Goal: Task Accomplishment & Management: Use online tool/utility

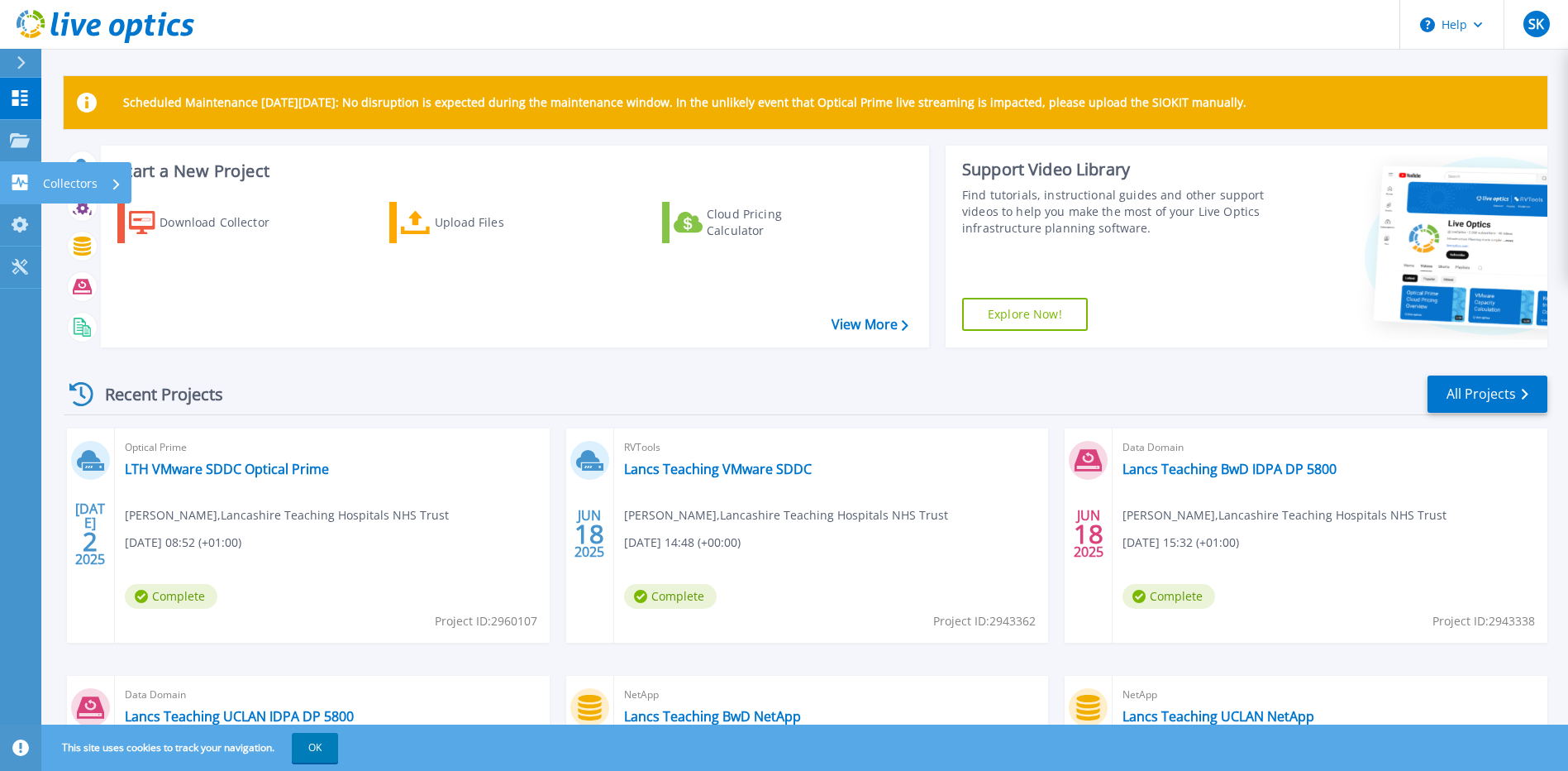
click at [84, 178] on p "Collectors" at bounding box center [71, 183] width 55 height 43
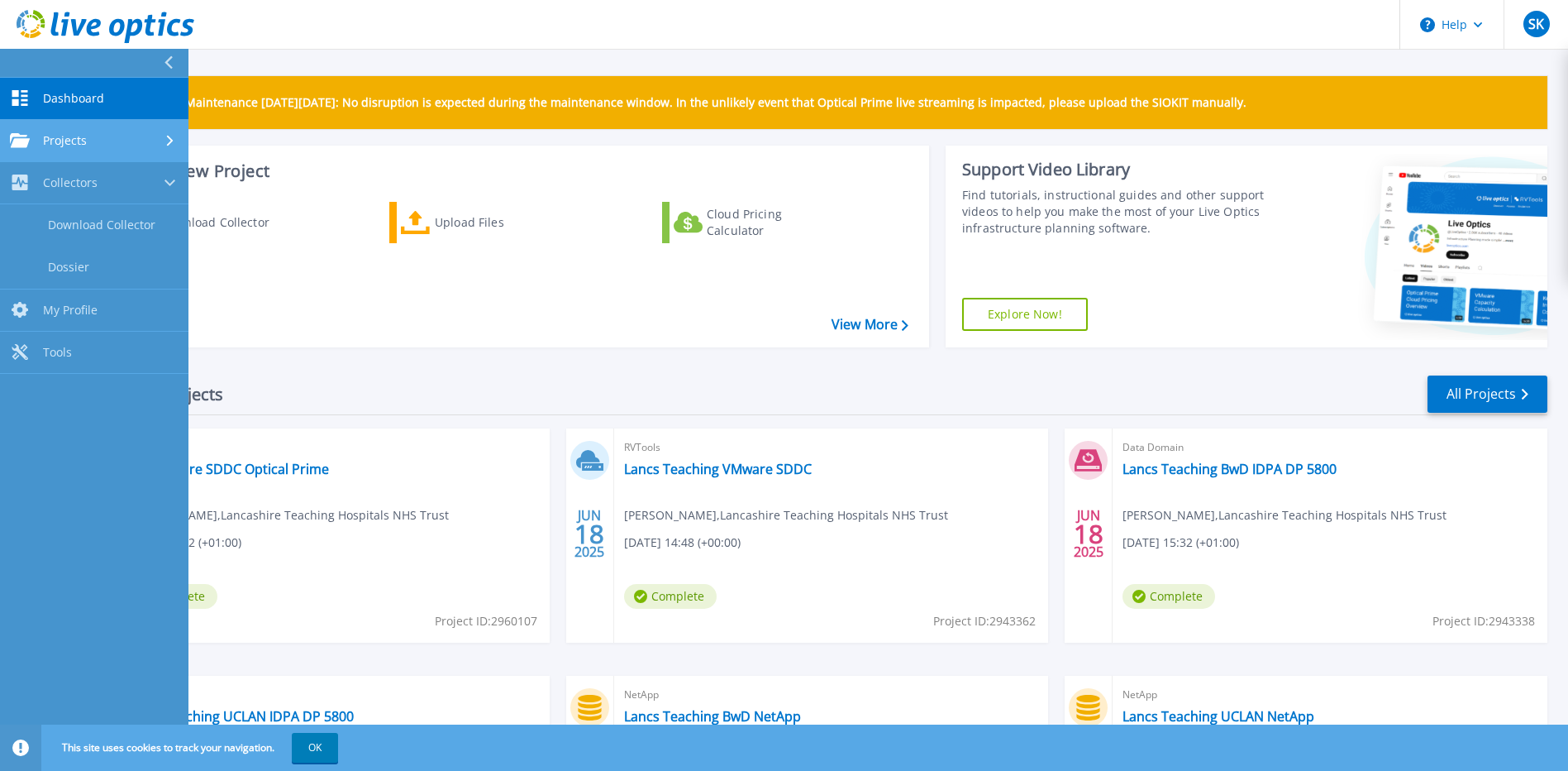
click at [69, 145] on span "Projects" at bounding box center [65, 140] width 44 height 15
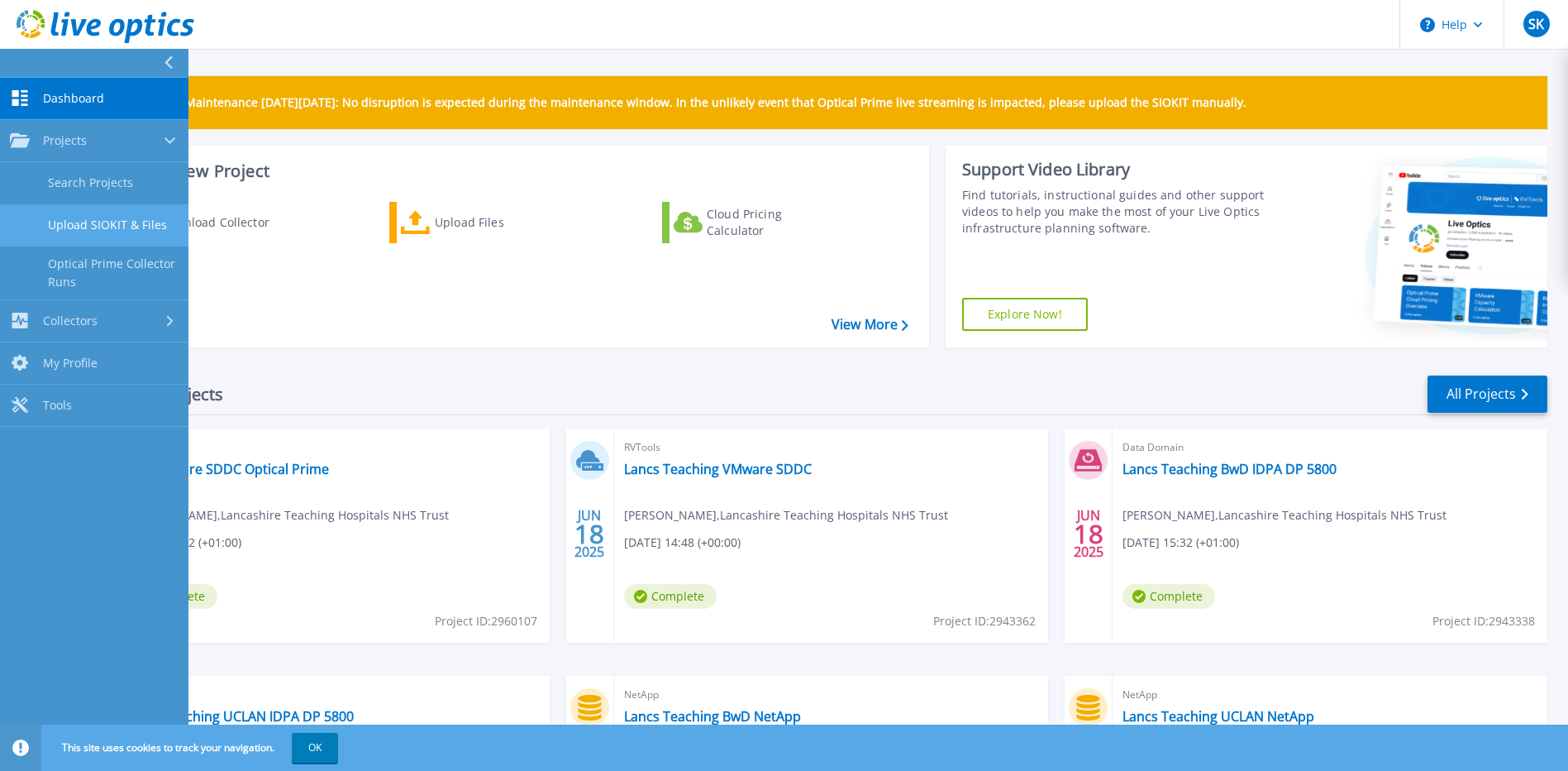
click at [90, 221] on link "Upload SIOKIT & Files" at bounding box center [94, 225] width 188 height 42
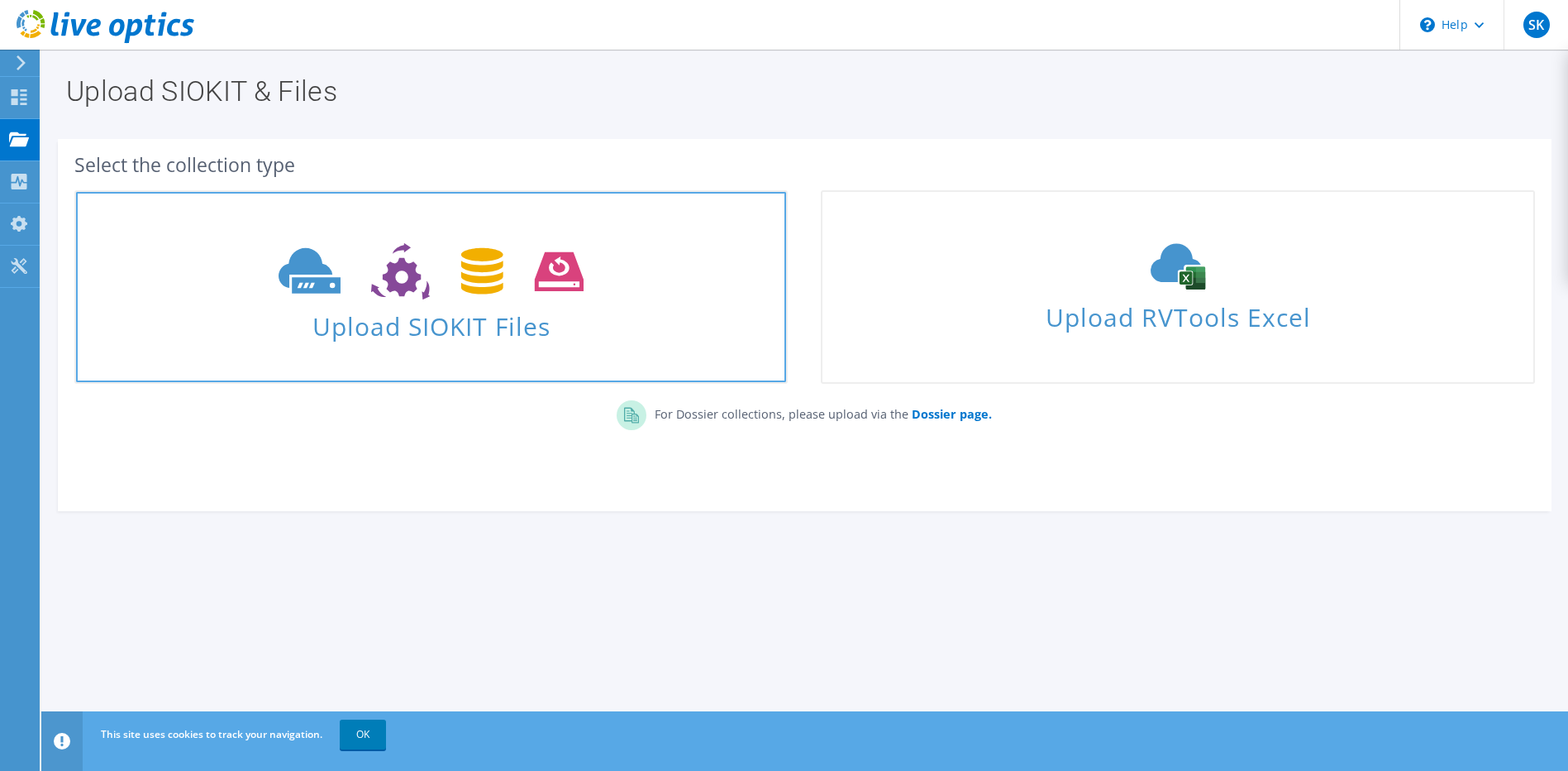
click at [397, 337] on span "Upload SIOKIT Files" at bounding box center [431, 321] width 710 height 36
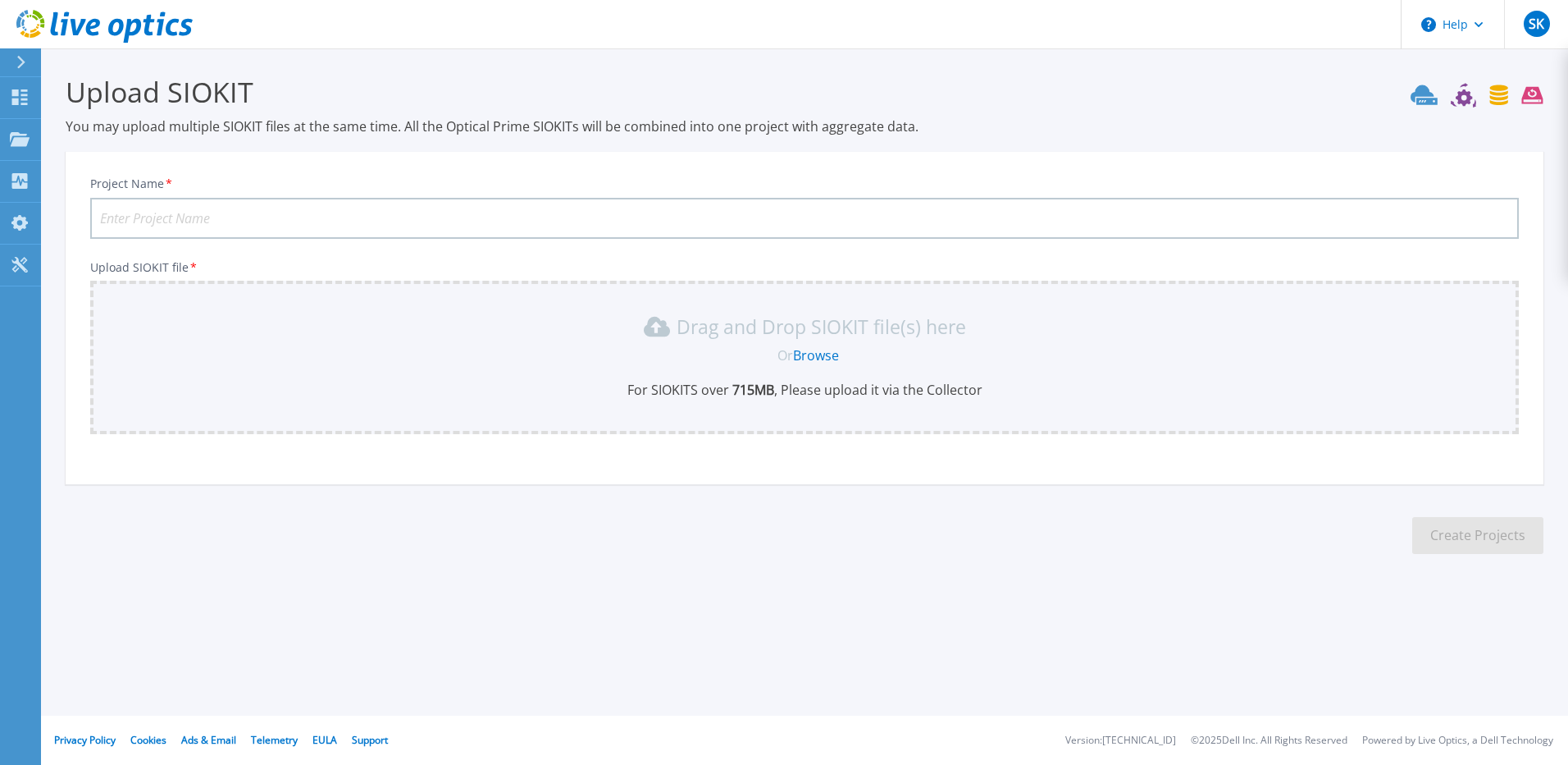
click at [816, 357] on link "Browse" at bounding box center [816, 355] width 46 height 18
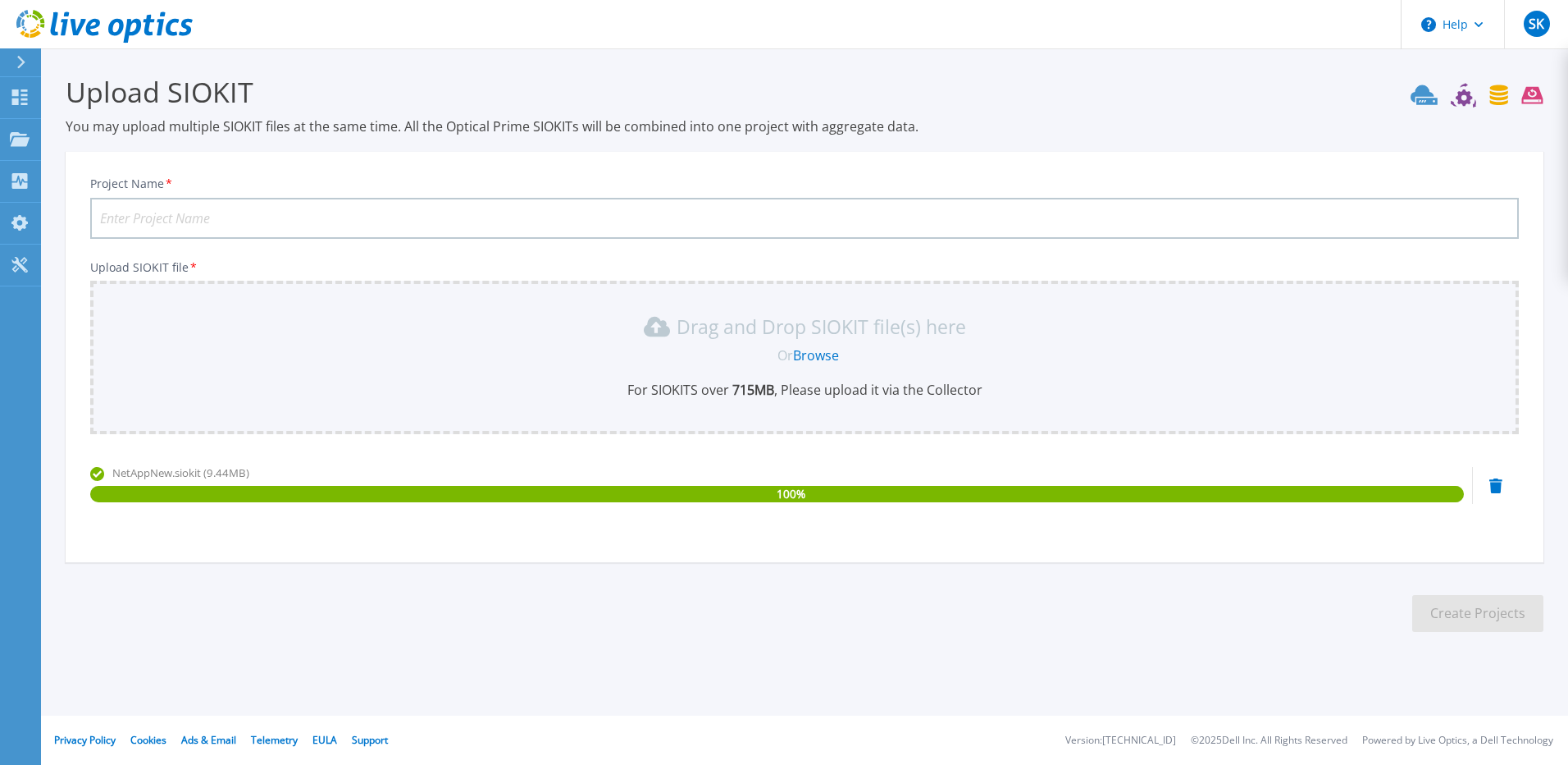
click at [123, 222] on input "Project Name *" at bounding box center [805, 218] width 1429 height 41
type input "UCLAN NetApp"
click at [1473, 614] on button "Create Projects" at bounding box center [1477, 613] width 131 height 37
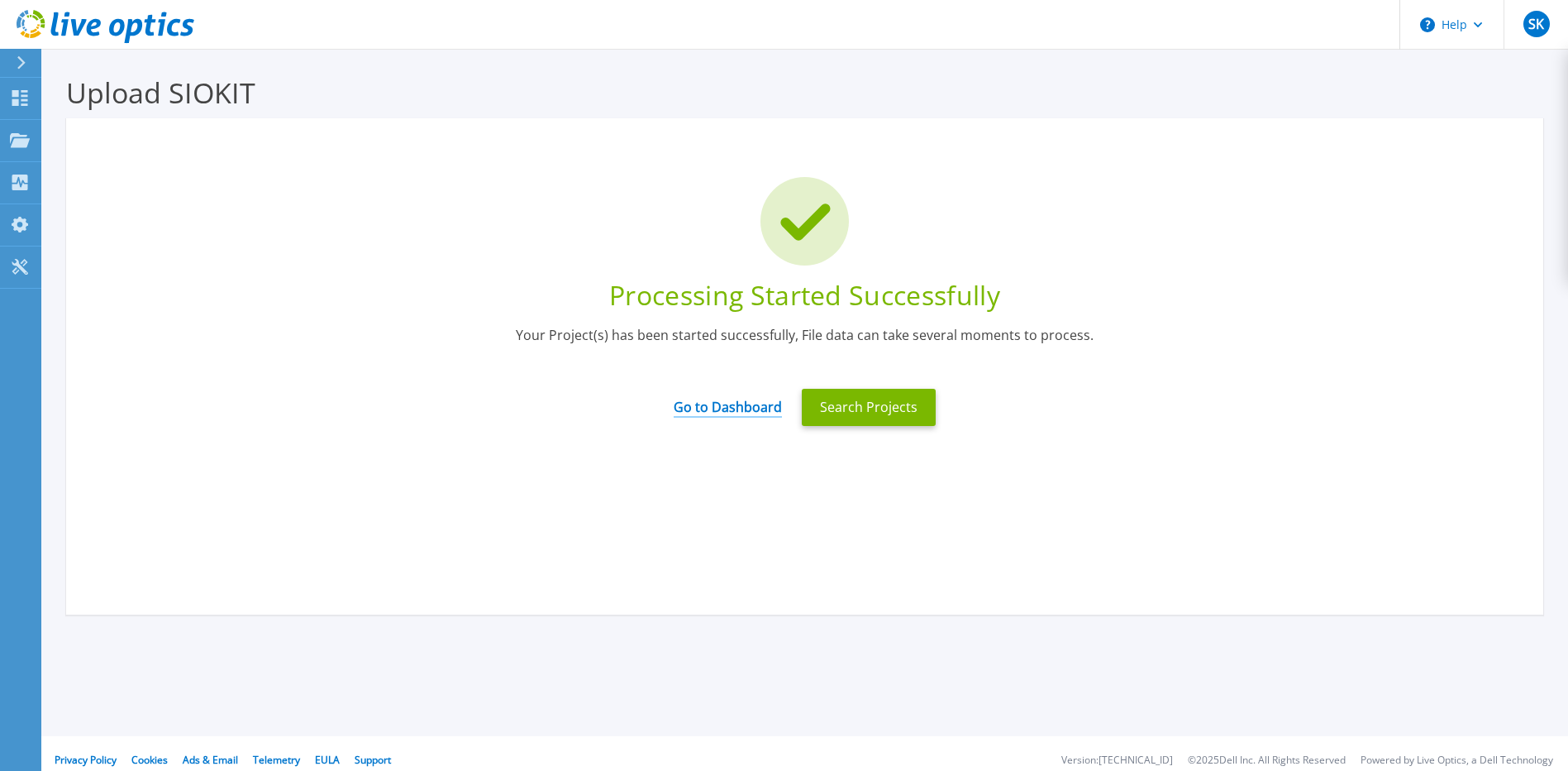
click at [692, 414] on link "Go to Dashboard" at bounding box center [728, 401] width 109 height 32
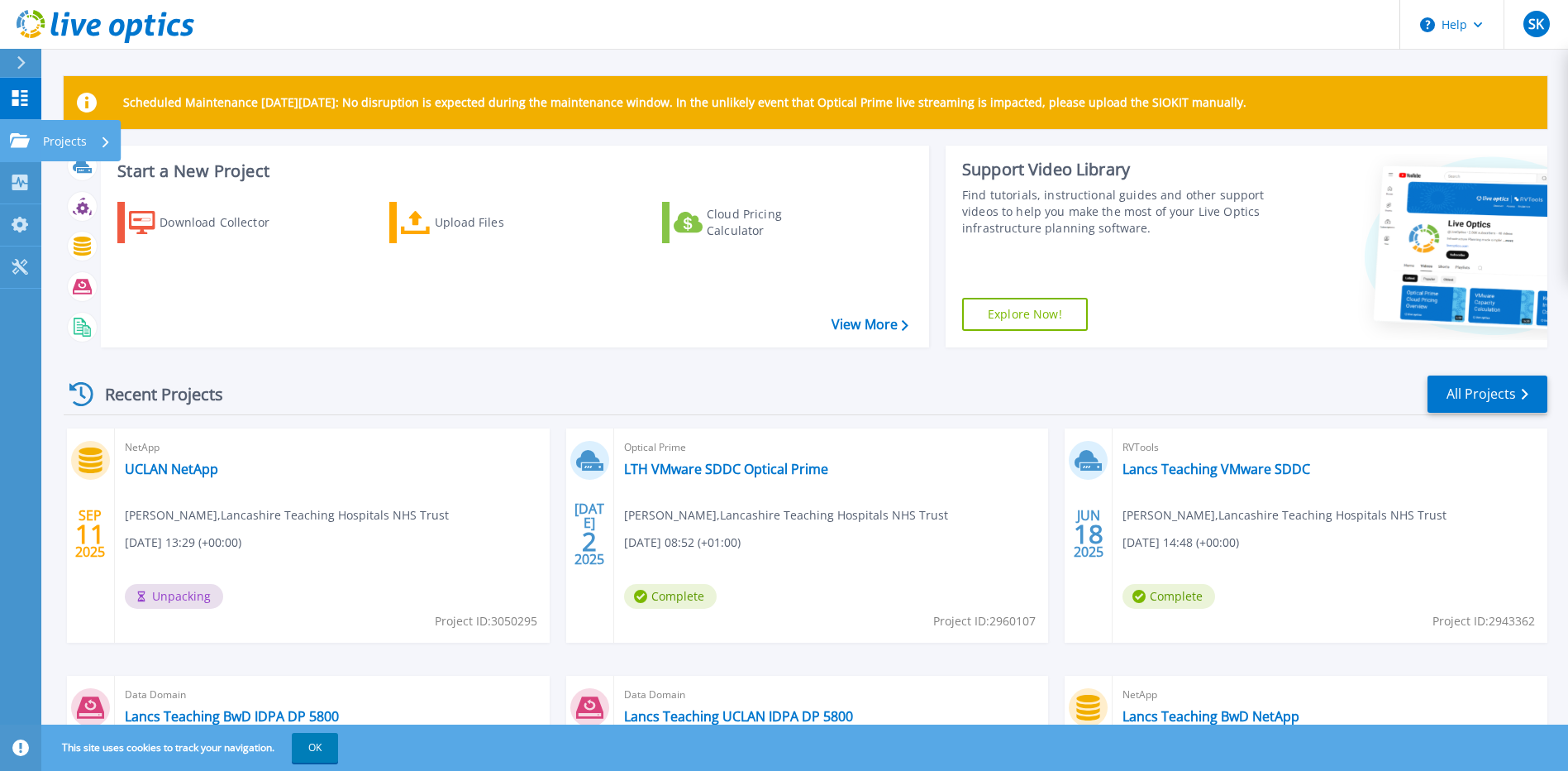
click at [90, 139] on div "Projects" at bounding box center [77, 141] width 68 height 43
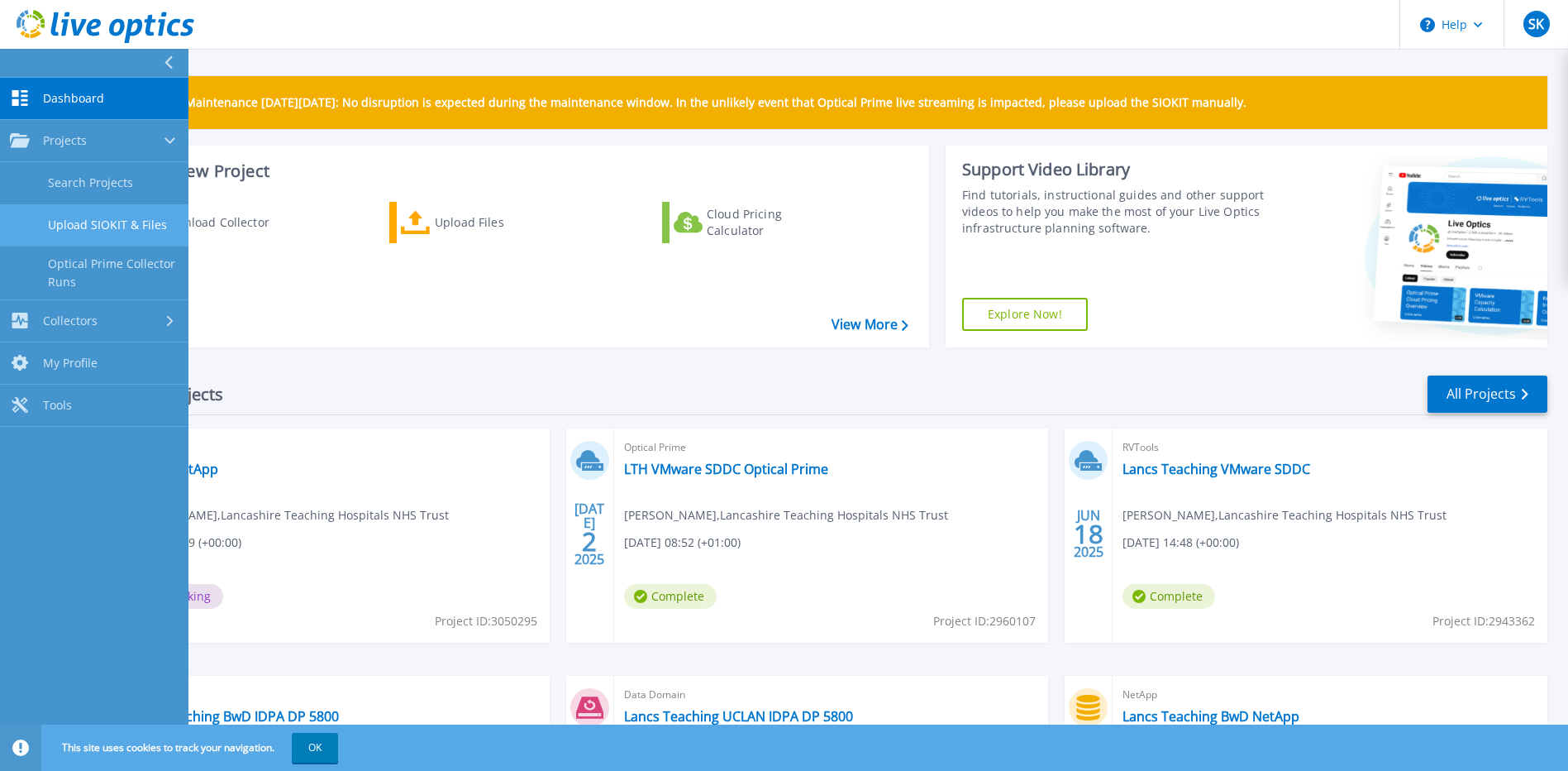
click at [111, 227] on link "Upload SIOKIT & Files" at bounding box center [94, 225] width 188 height 42
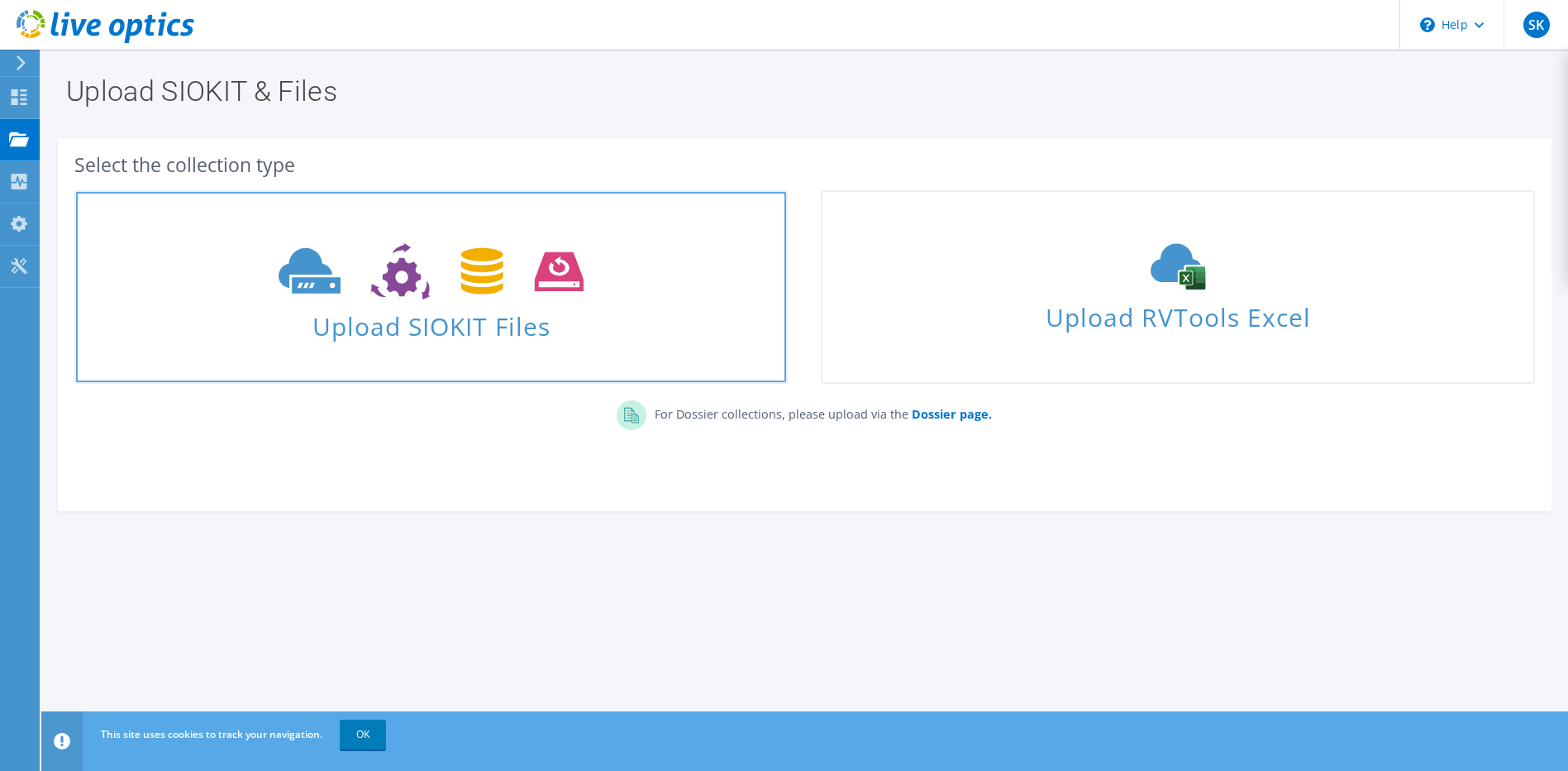
click at [448, 296] on icon at bounding box center [431, 271] width 305 height 57
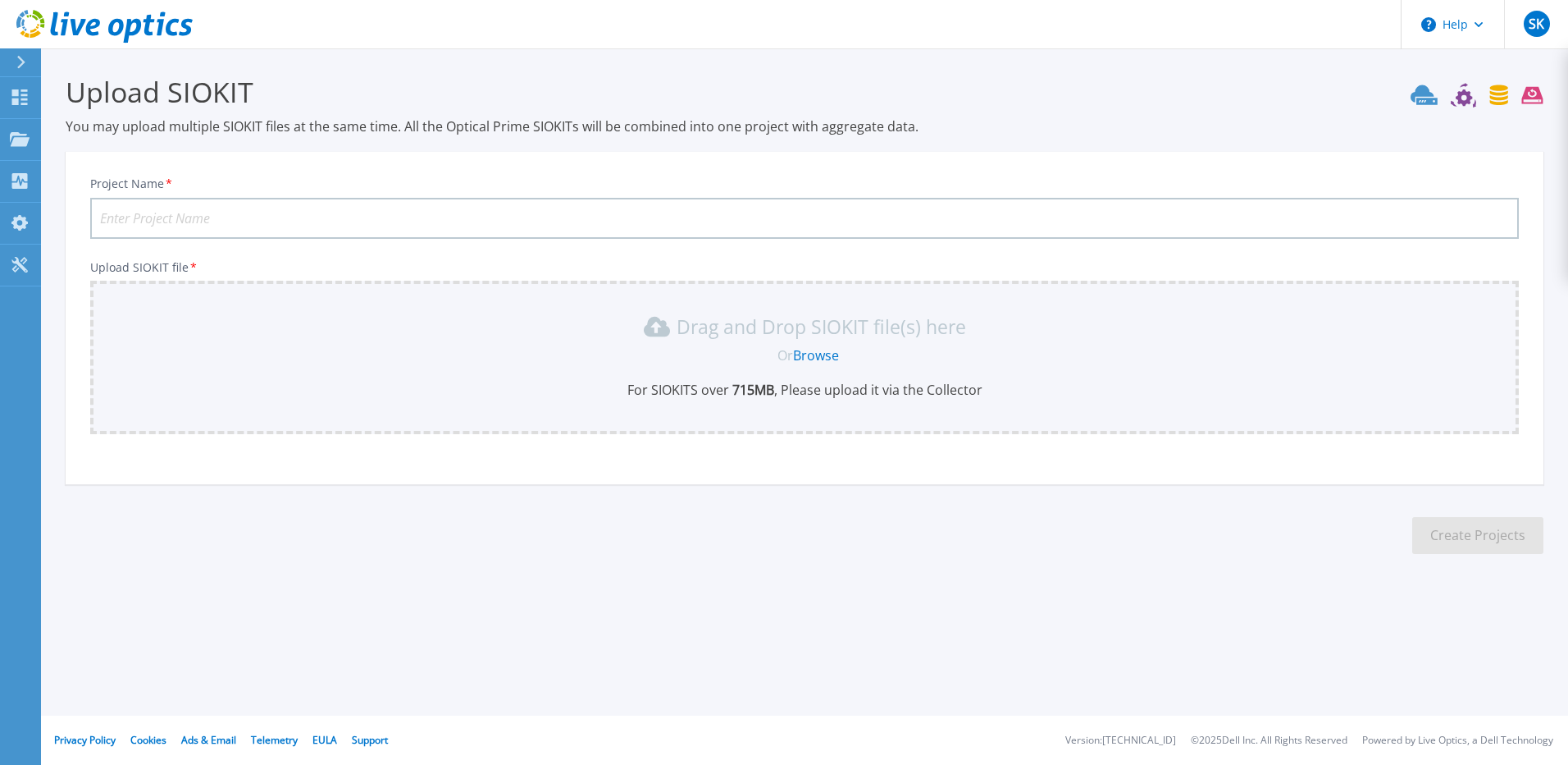
click at [821, 361] on link "Browse" at bounding box center [816, 355] width 46 height 18
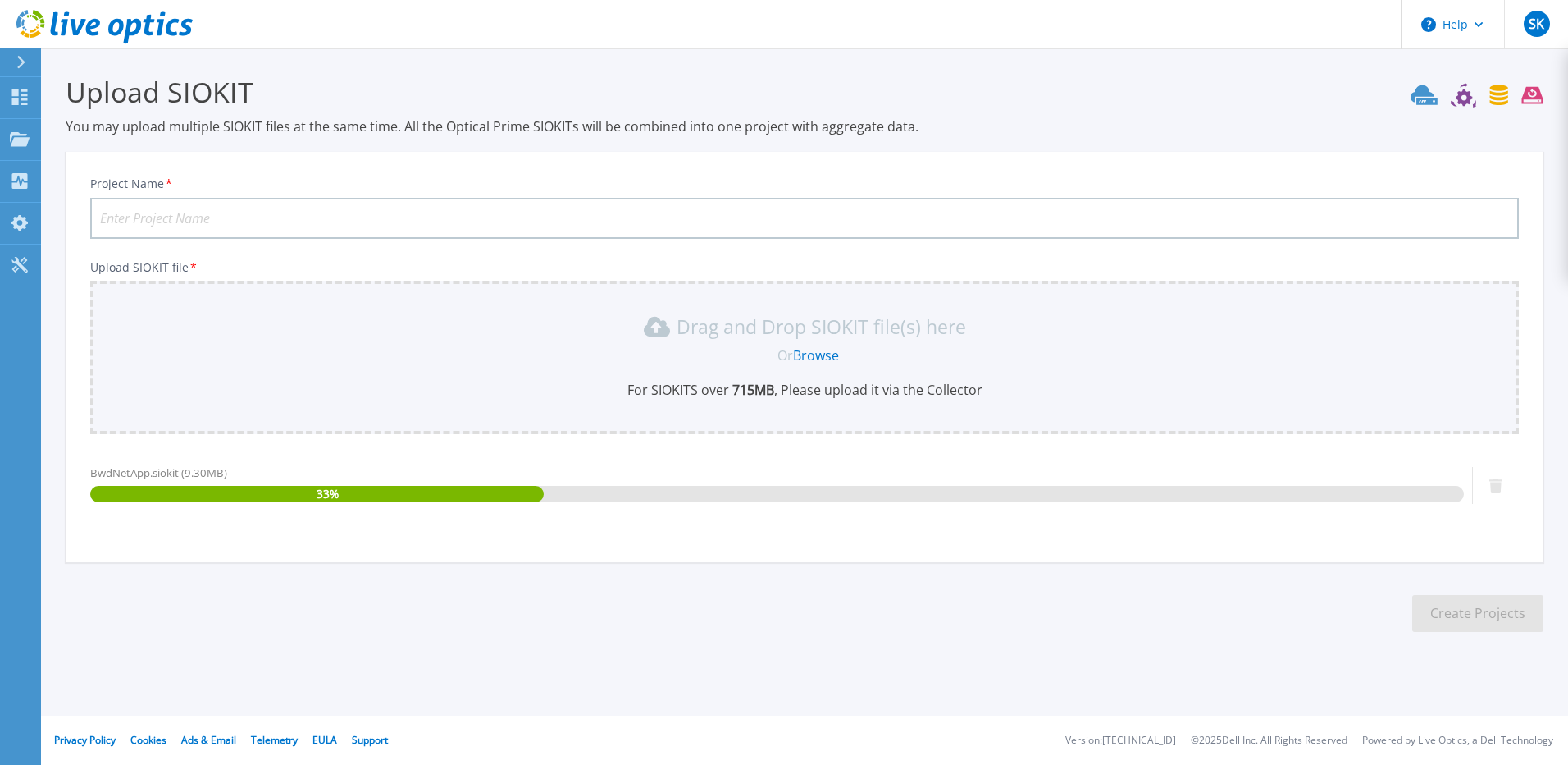
click at [174, 222] on input "Project Name *" at bounding box center [805, 218] width 1429 height 41
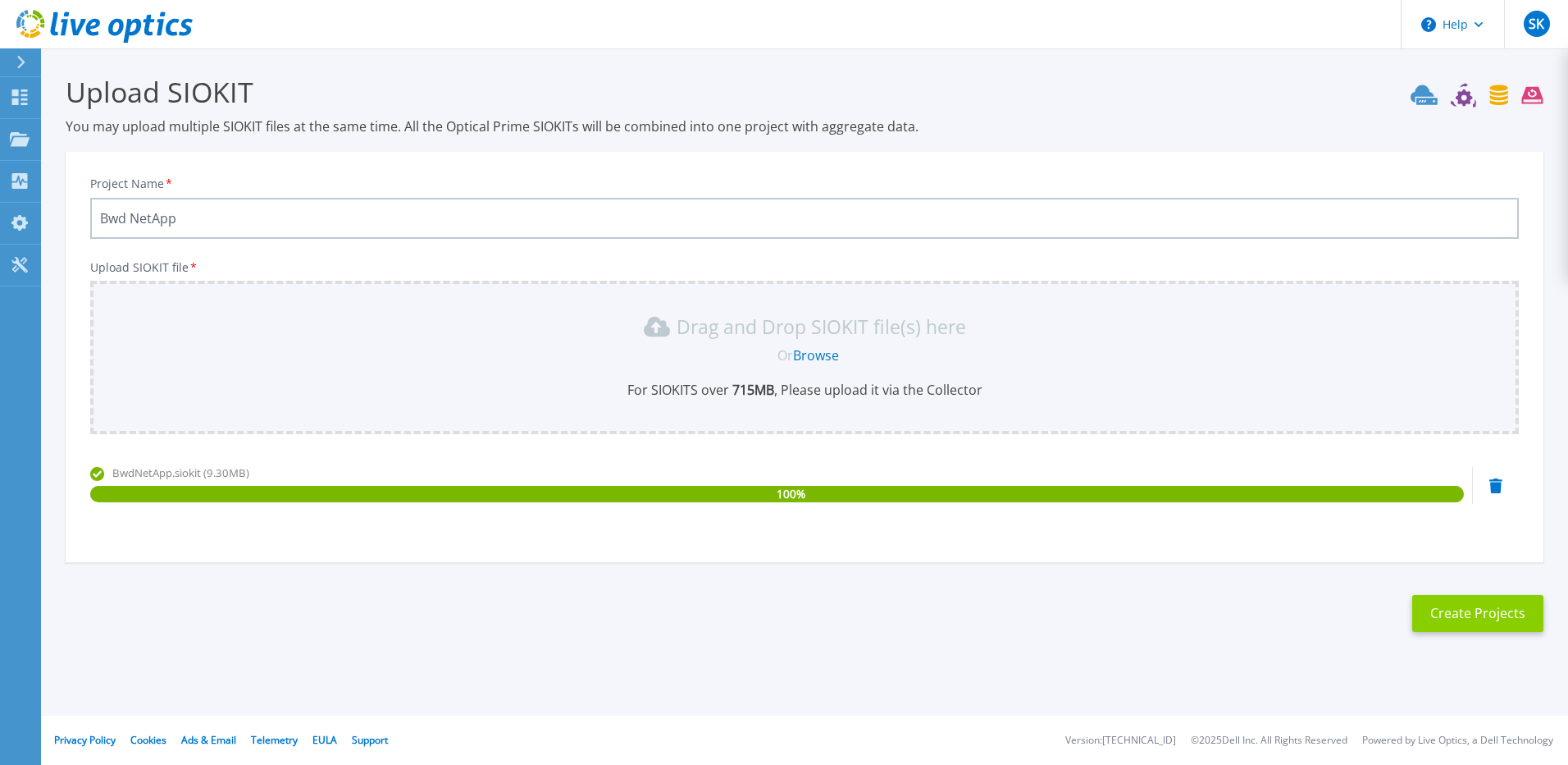
type input "Bwd NetApp"
click at [1458, 623] on button "Create Projects" at bounding box center [1477, 613] width 131 height 37
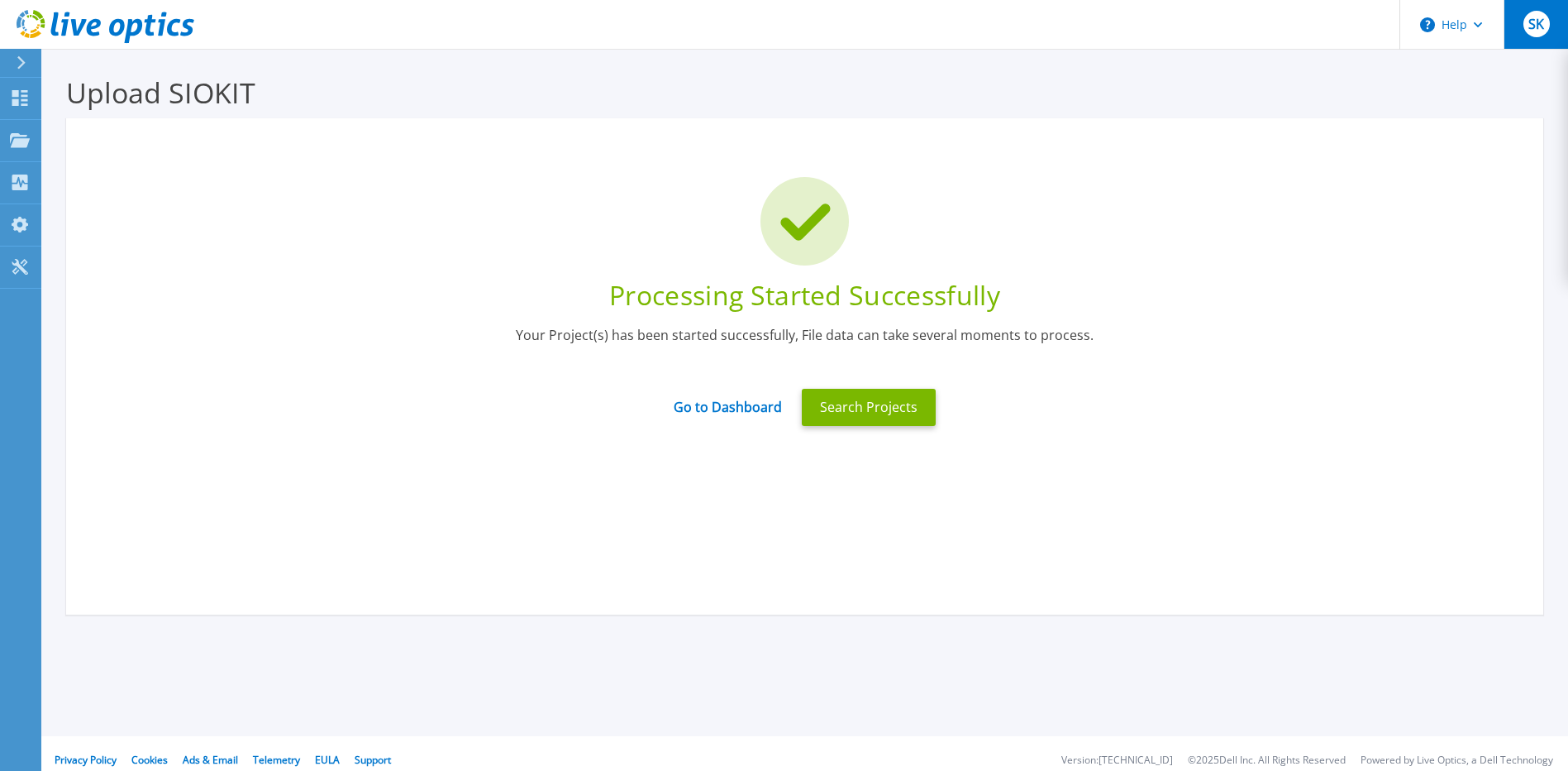
click at [1526, 25] on div "SK" at bounding box center [1536, 24] width 27 height 27
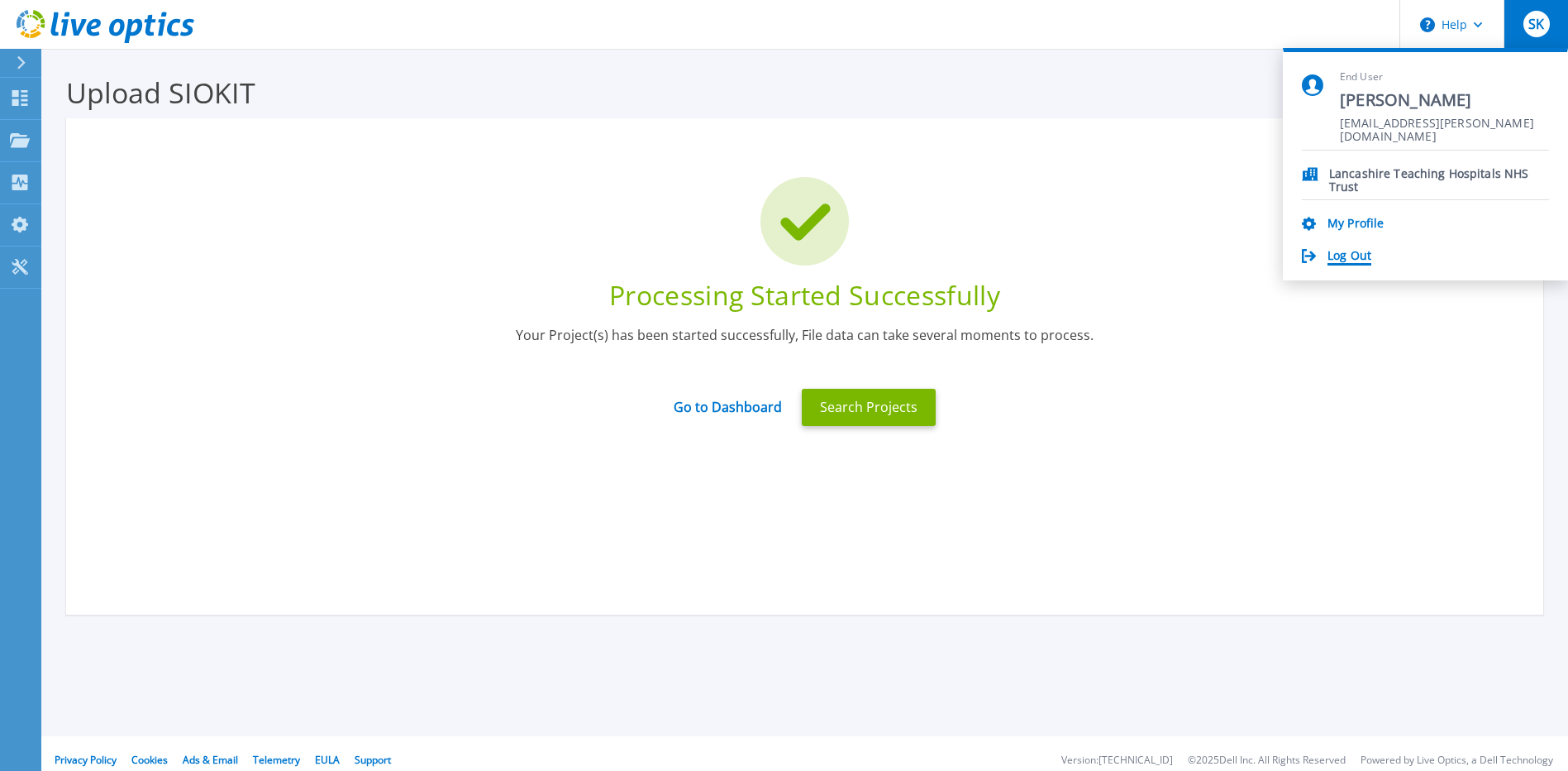
click at [1336, 263] on link "Log Out" at bounding box center [1349, 256] width 44 height 16
click at [914, 419] on button "Search Projects" at bounding box center [868, 407] width 134 height 37
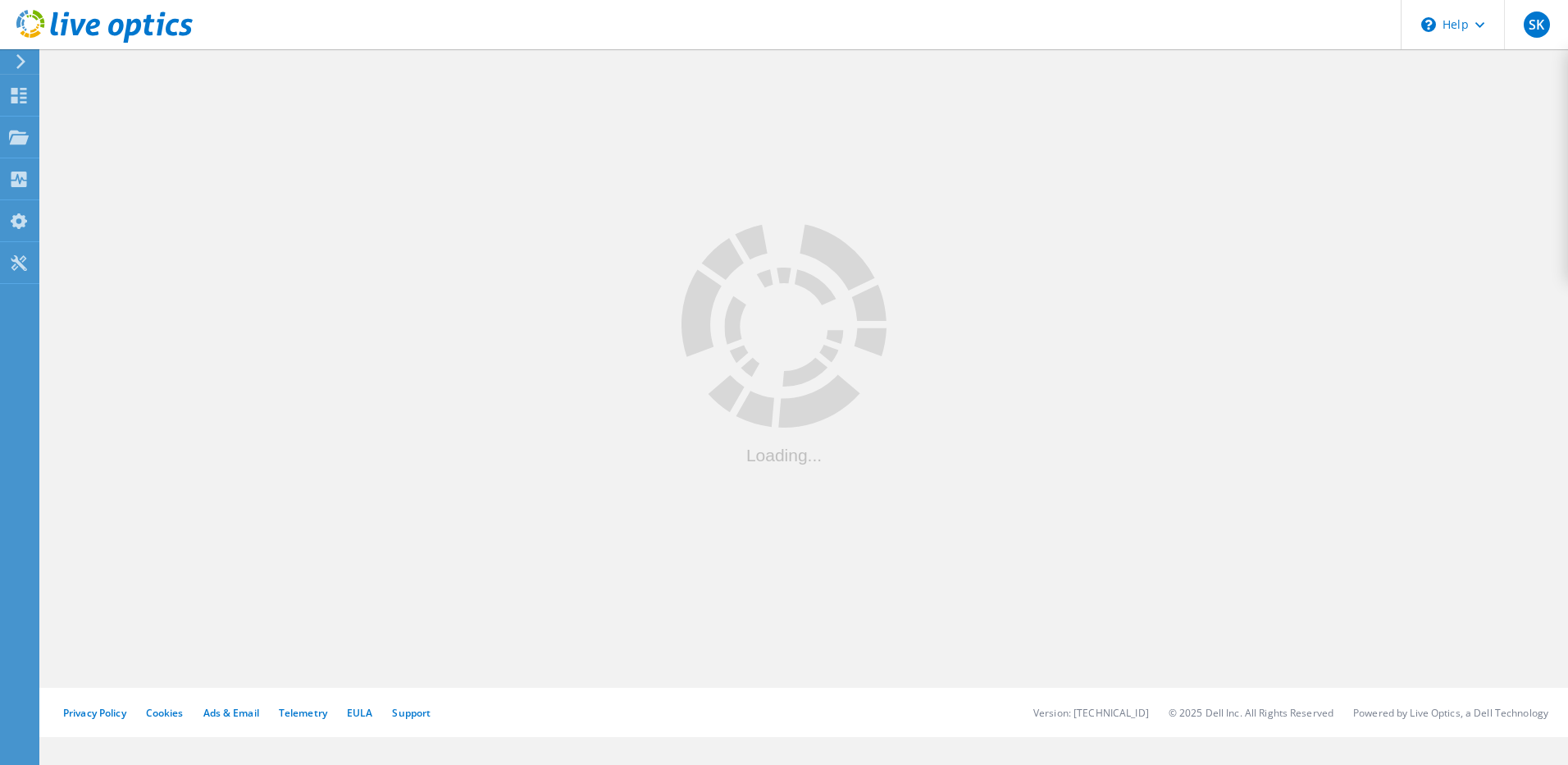
click at [17, 64] on icon at bounding box center [21, 62] width 12 height 15
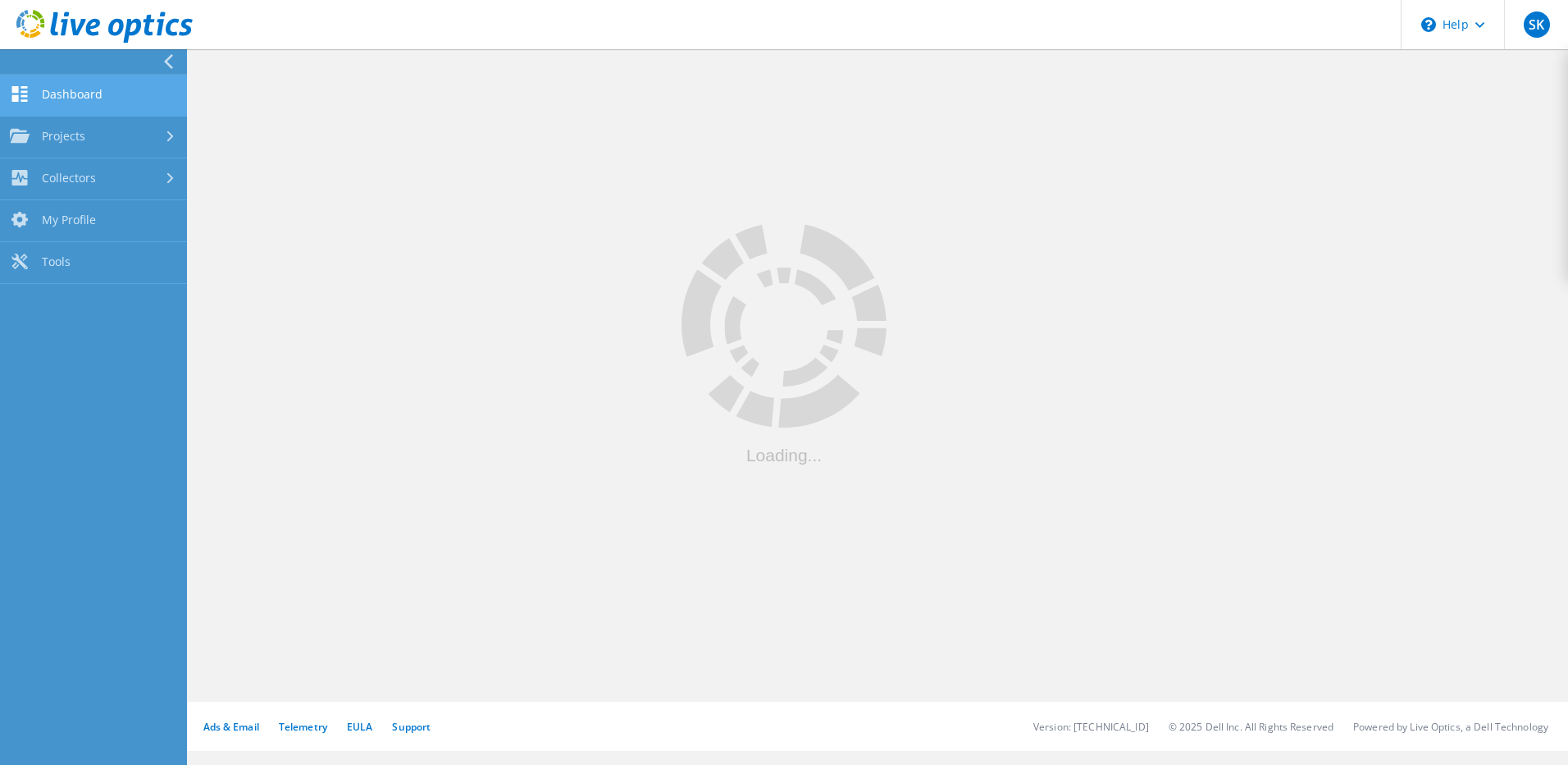
click at [51, 94] on link "Dashboard" at bounding box center [93, 96] width 187 height 42
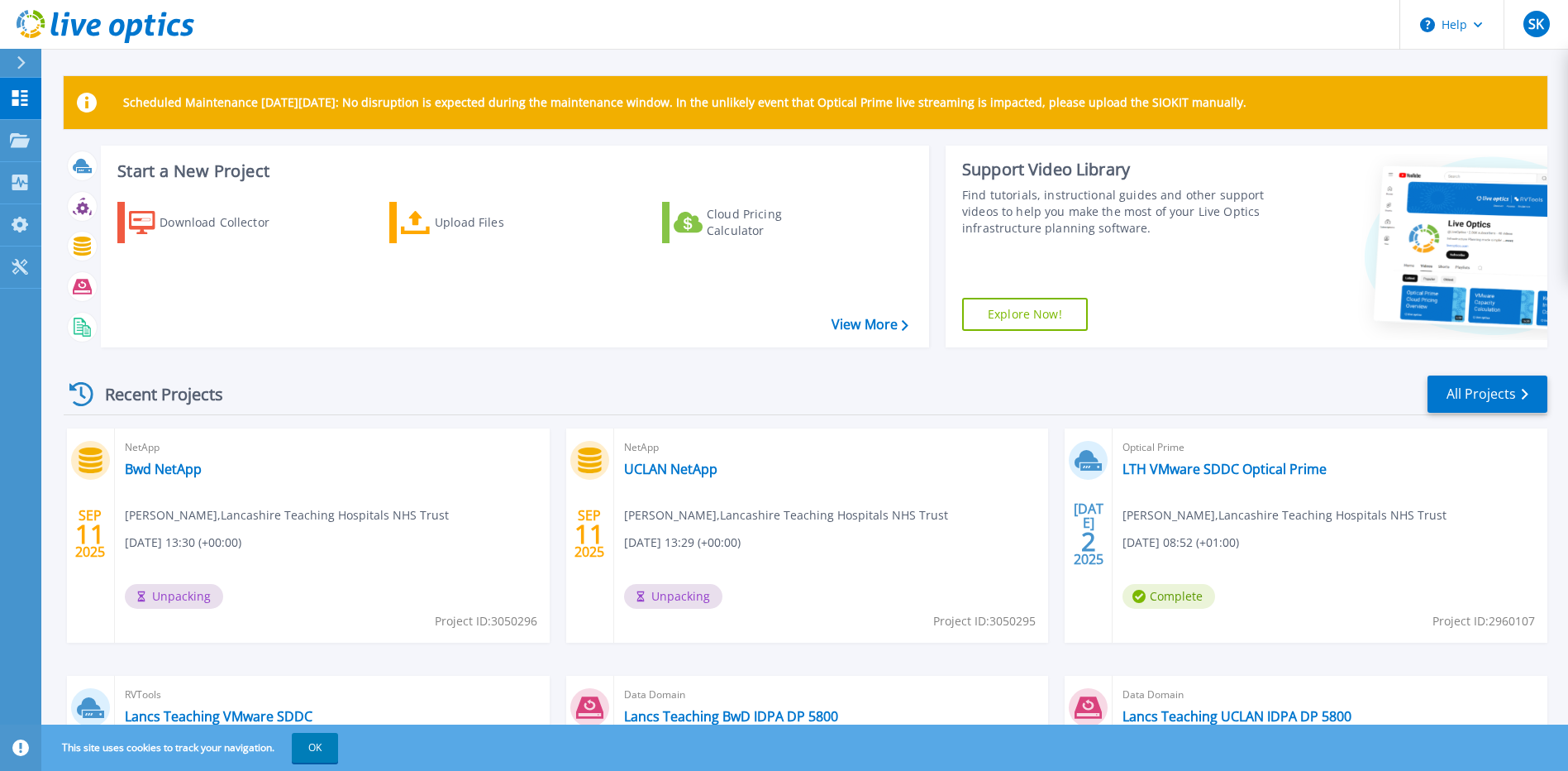
scroll to position [215, 0]
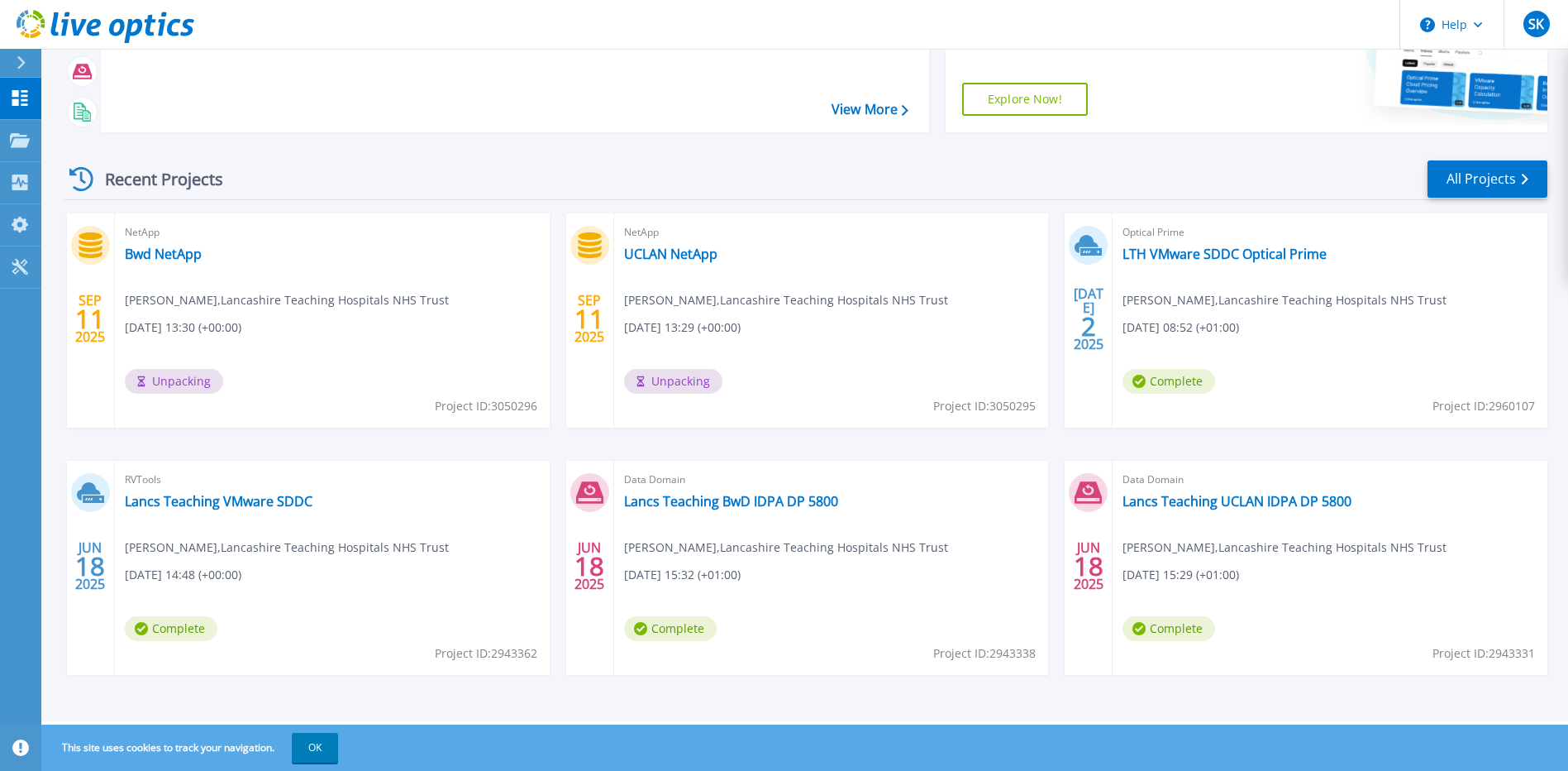
click at [22, 69] on icon at bounding box center [21, 63] width 9 height 13
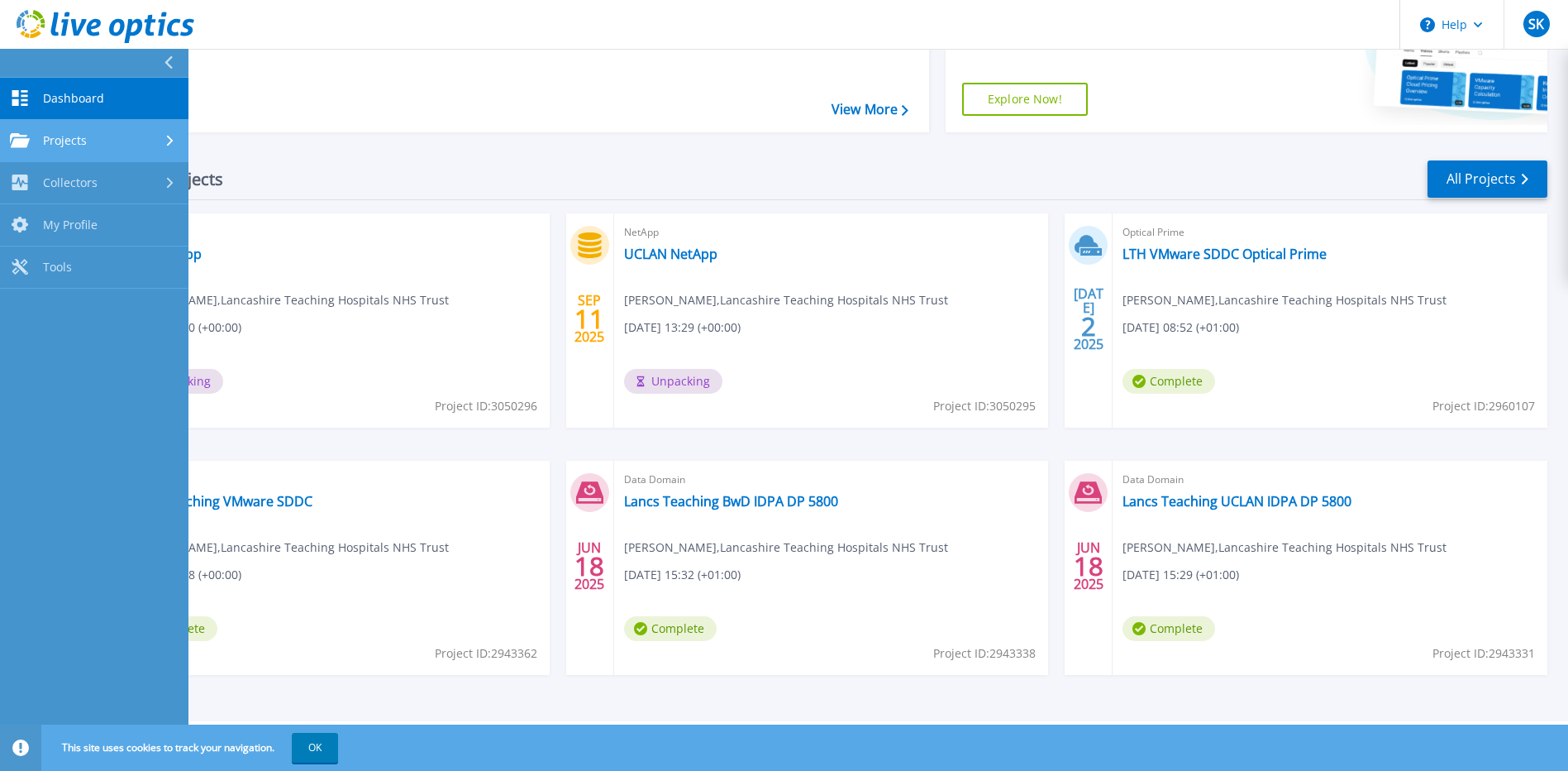
click at [64, 145] on span "Projects" at bounding box center [65, 140] width 44 height 15
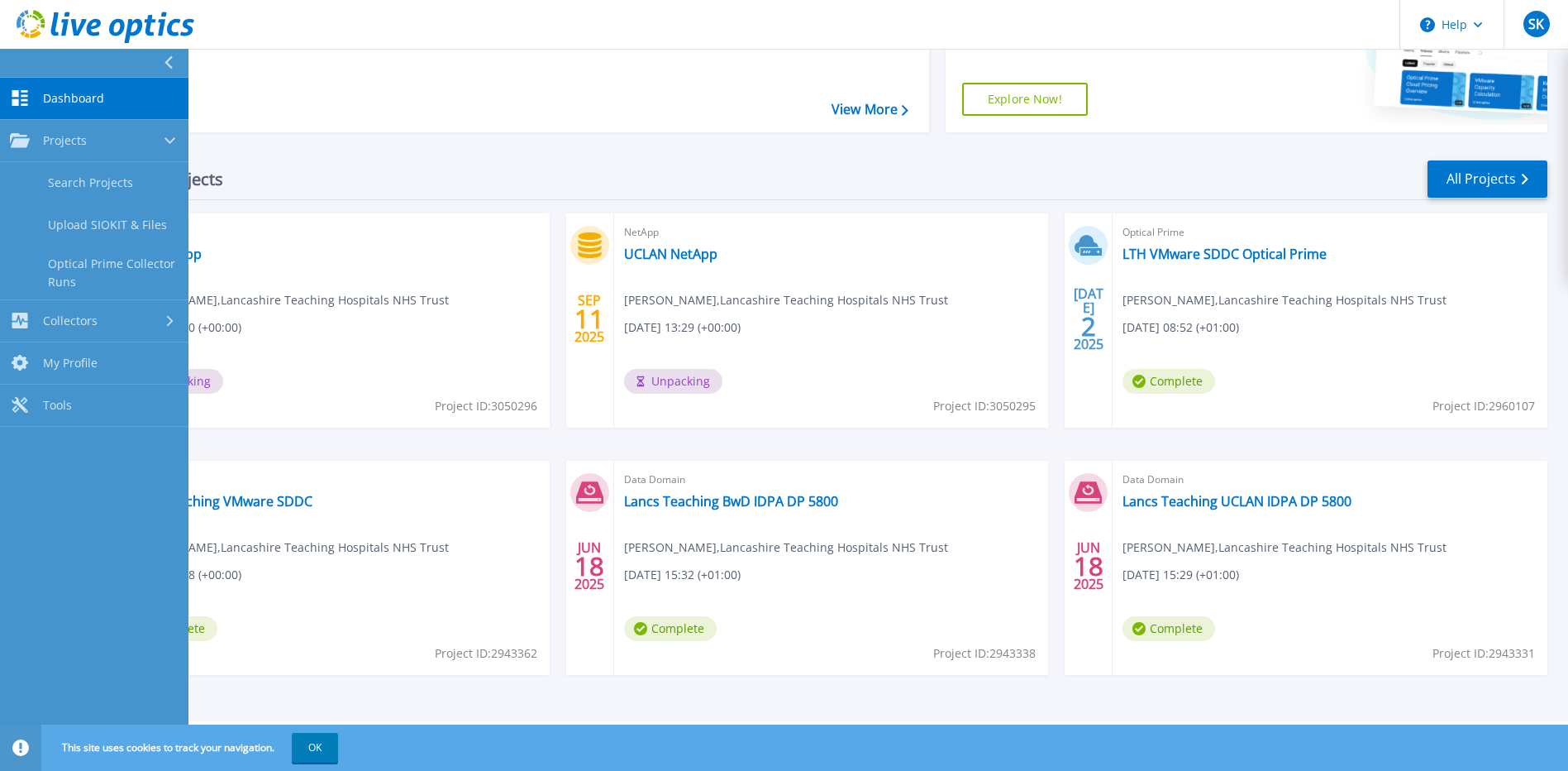
click at [78, 101] on span "Dashboard" at bounding box center [74, 99] width 61 height 15
click at [104, 178] on link "Search Projects" at bounding box center [94, 183] width 188 height 42
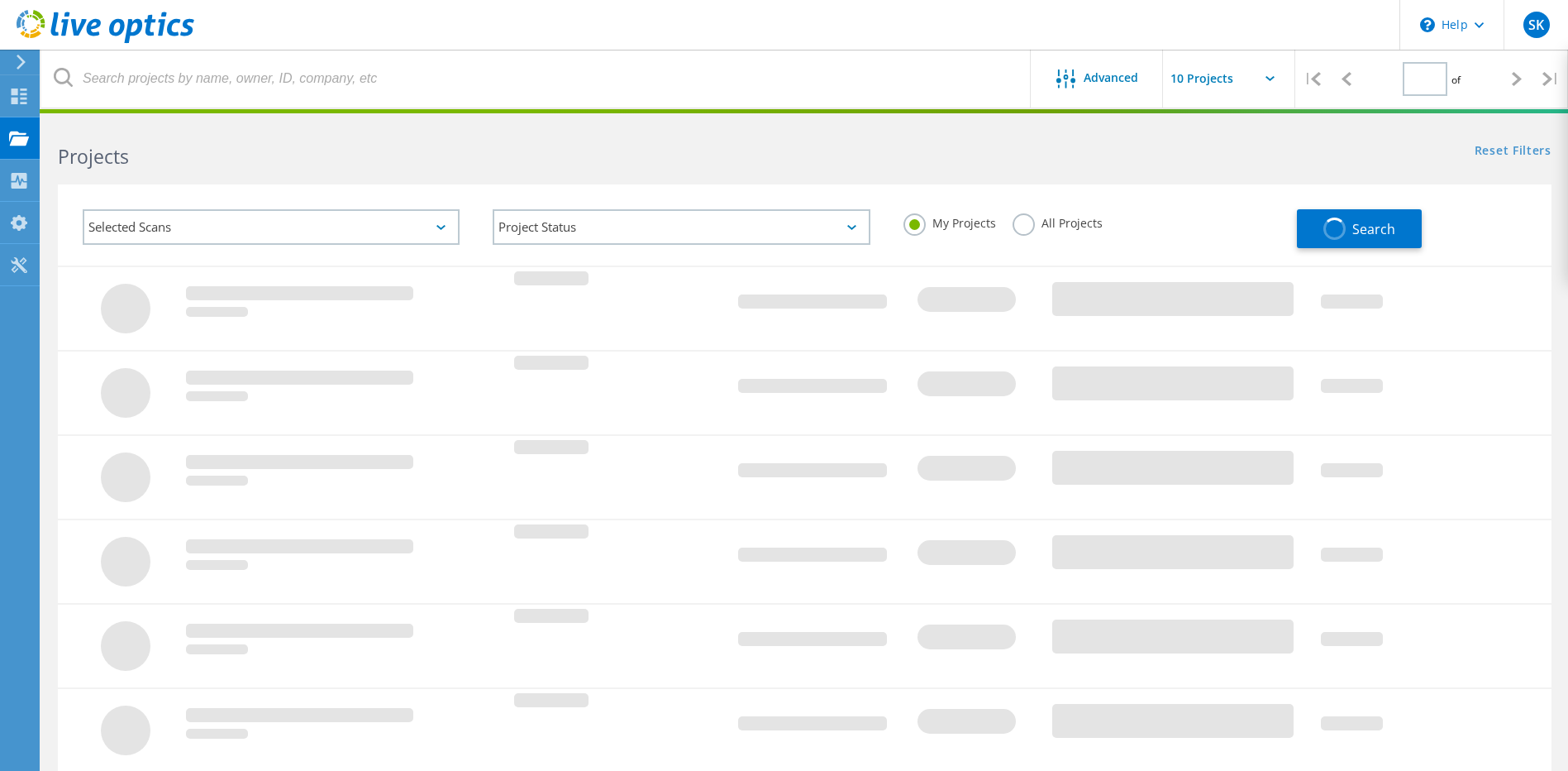
type input "1"
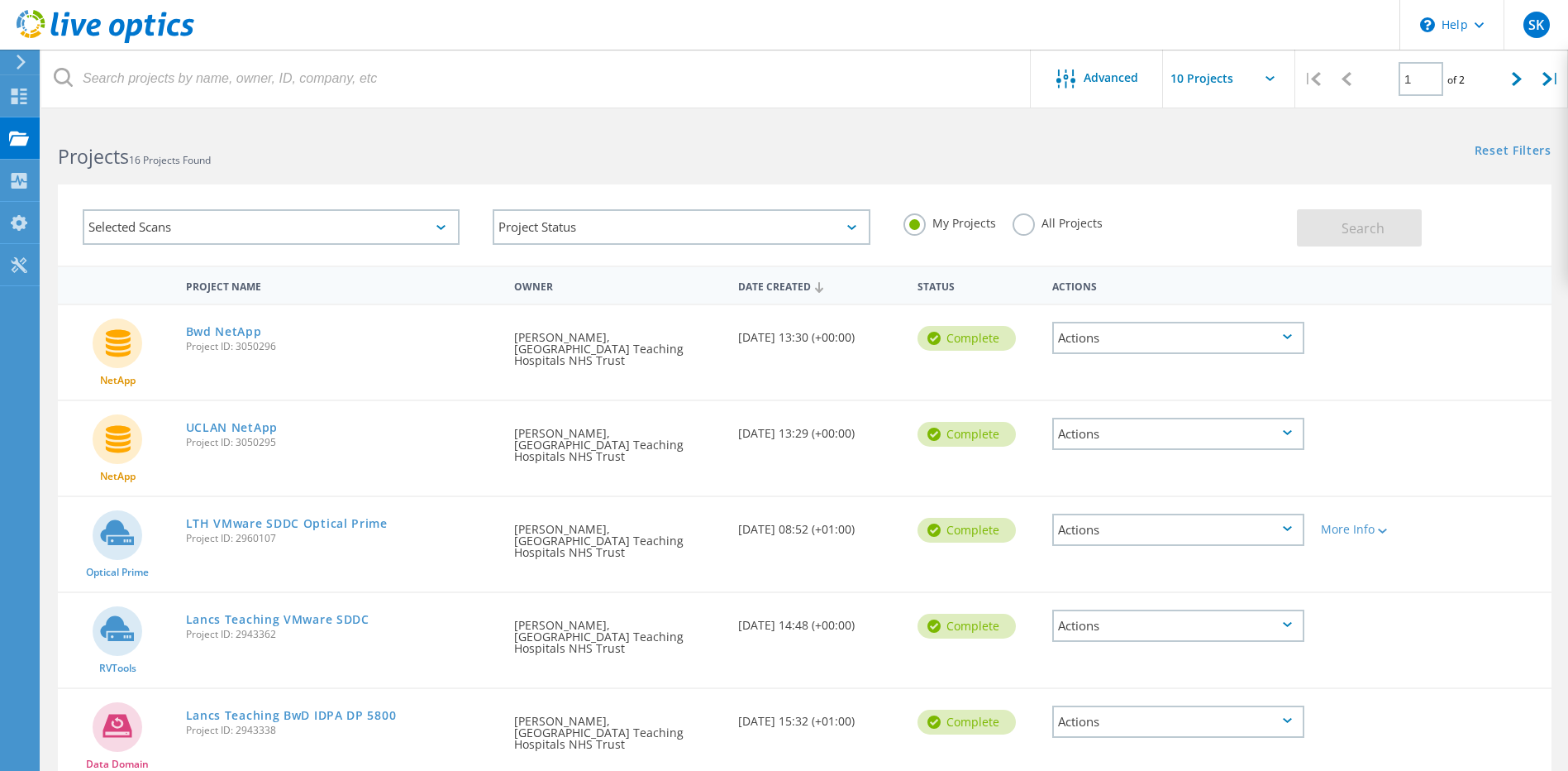
click at [1287, 334] on div "Actions" at bounding box center [1178, 338] width 252 height 32
click at [1111, 339] on div "Download PPT" at bounding box center [1178, 338] width 249 height 26
click at [1284, 430] on icon at bounding box center [1287, 432] width 9 height 5
click at [1093, 421] on div "Download PPT" at bounding box center [1178, 433] width 249 height 26
